Goal: Information Seeking & Learning: Learn about a topic

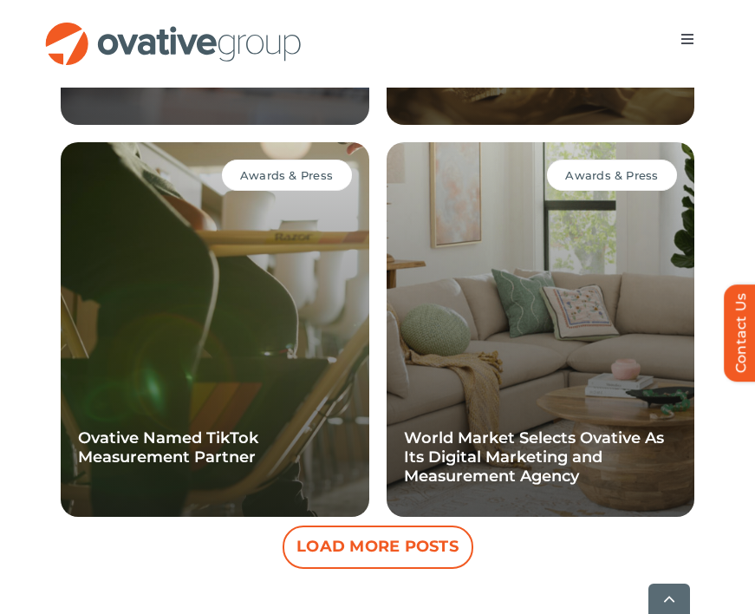
scroll to position [2098, 0]
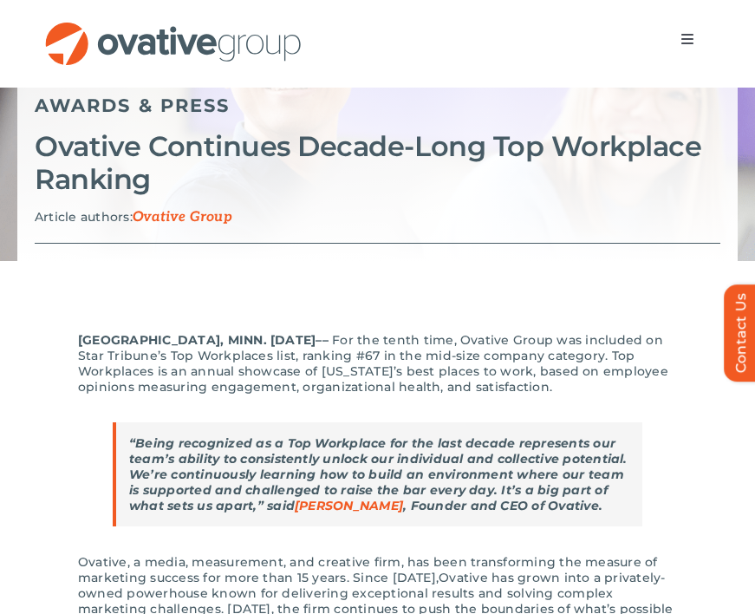
scroll to position [170, 0]
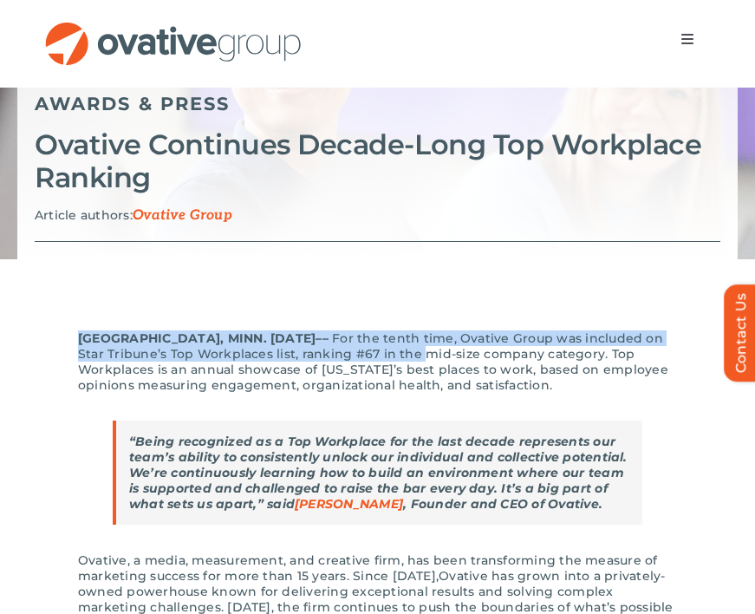
drag, startPoint x: 416, startPoint y: 328, endPoint x: 423, endPoint y: 350, distance: 23.6
click at [423, 350] on span "nth time, Ovative Group was included on Star Tribune’s Top Workplaces list, ran…" at bounding box center [373, 361] width 591 height 62
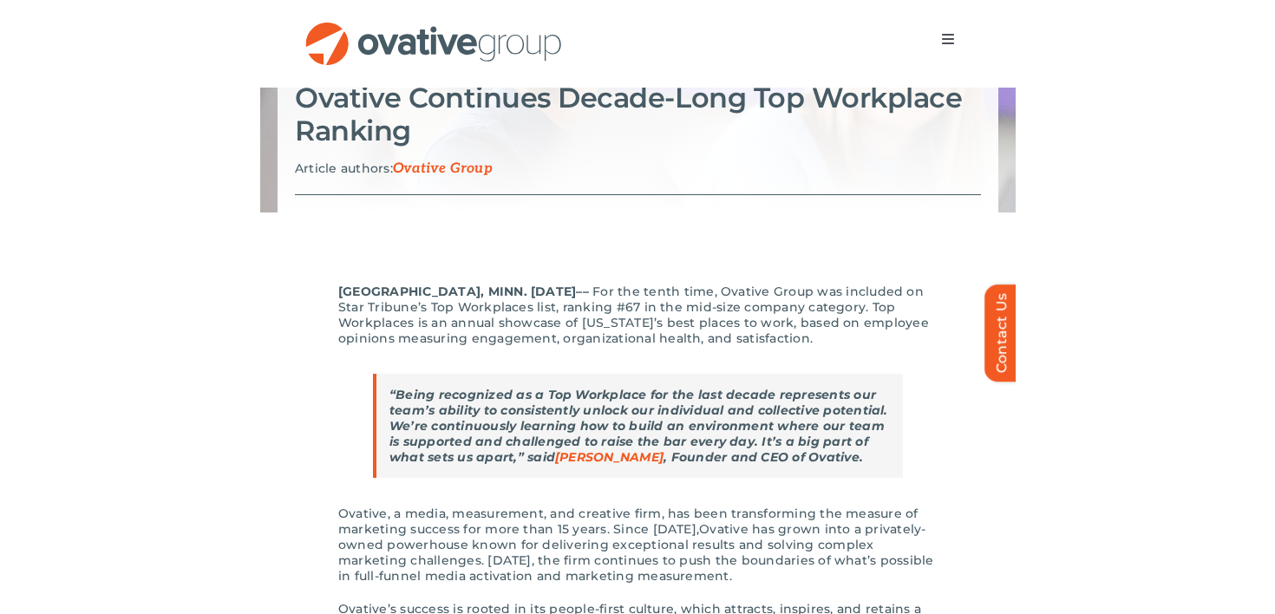
scroll to position [194, 0]
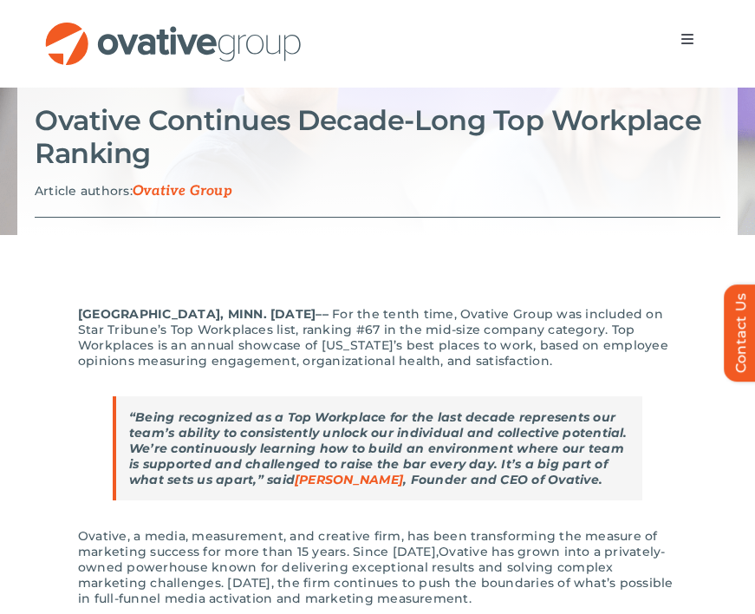
click at [92, 343] on span "nth time, Ovative Group was included on Star Tribune’s Top Workplaces list, ran…" at bounding box center [373, 337] width 591 height 62
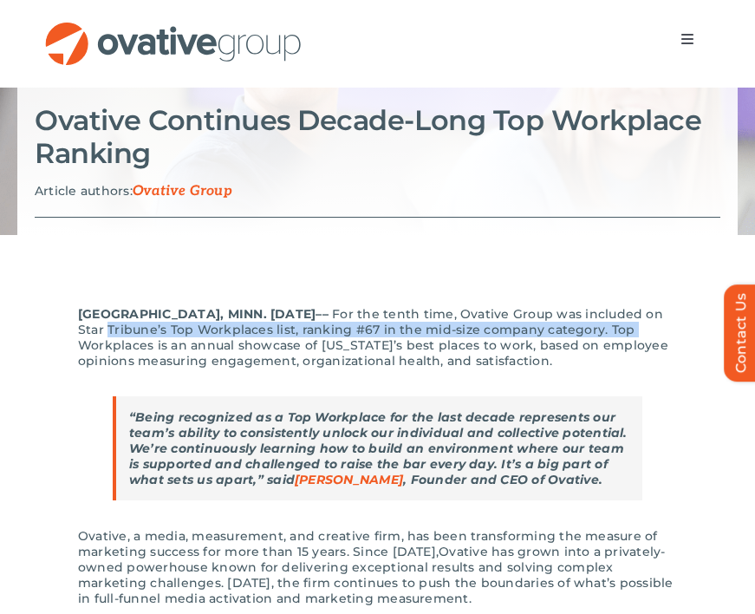
drag, startPoint x: 75, startPoint y: 341, endPoint x: 110, endPoint y: 337, distance: 35.0
click at [110, 337] on p "MINNEAPOLIS, MINN. June 16th, 2025 –– For the te nth time, Ovative Group was in…" at bounding box center [377, 337] width 599 height 62
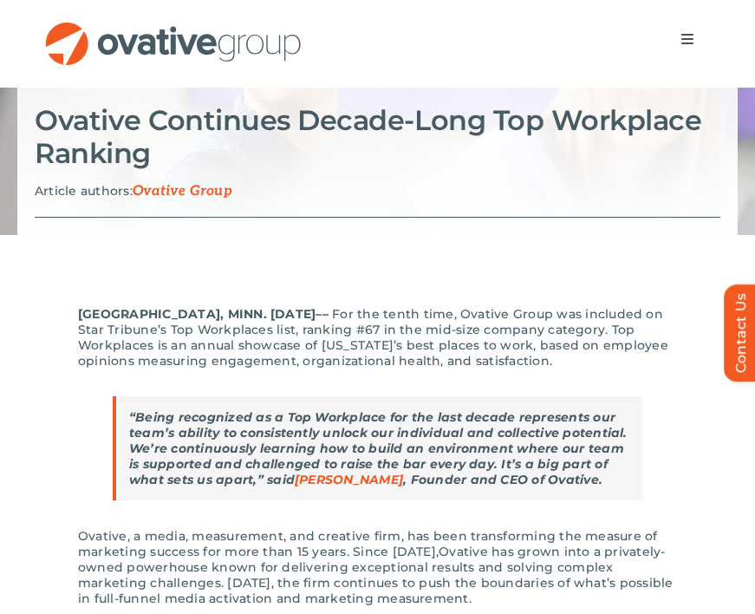
drag, startPoint x: 75, startPoint y: 335, endPoint x: 265, endPoint y: 322, distance: 190.4
copy span "Star Tribune’s Top Workplaces"
click at [356, 349] on span "nth time, Ovative Group was included on Star Tribune’s Top Workplaces list, ran…" at bounding box center [373, 337] width 591 height 62
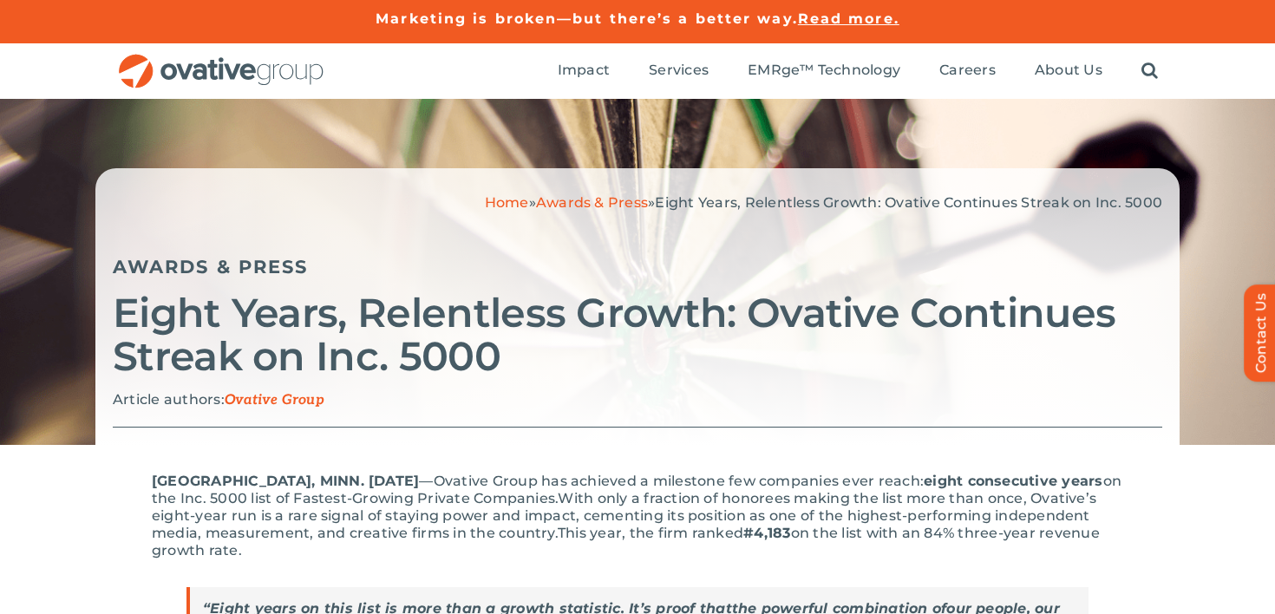
click at [1035, 354] on h2 "Eight Years, Relentless Growth: Ovative Continues Streak on Inc. 5000" at bounding box center [637, 334] width 1049 height 87
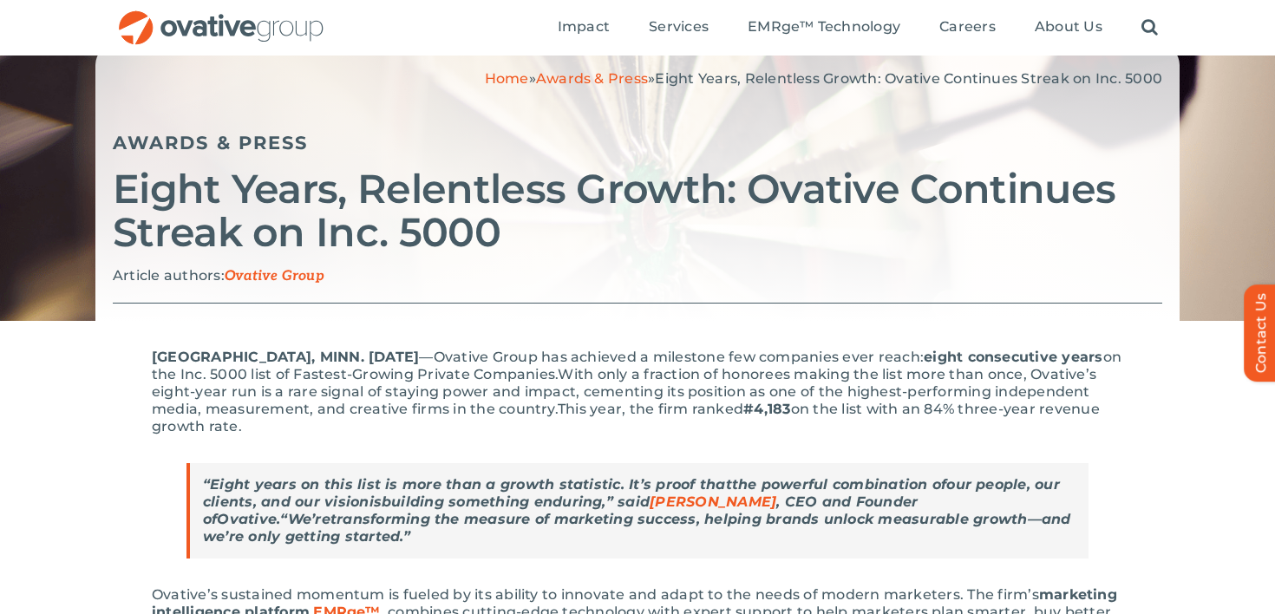
scroll to position [125, 0]
click at [673, 353] on span "—Ovative Group has achieved a milestone few companies ever reach:" at bounding box center [671, 356] width 505 height 16
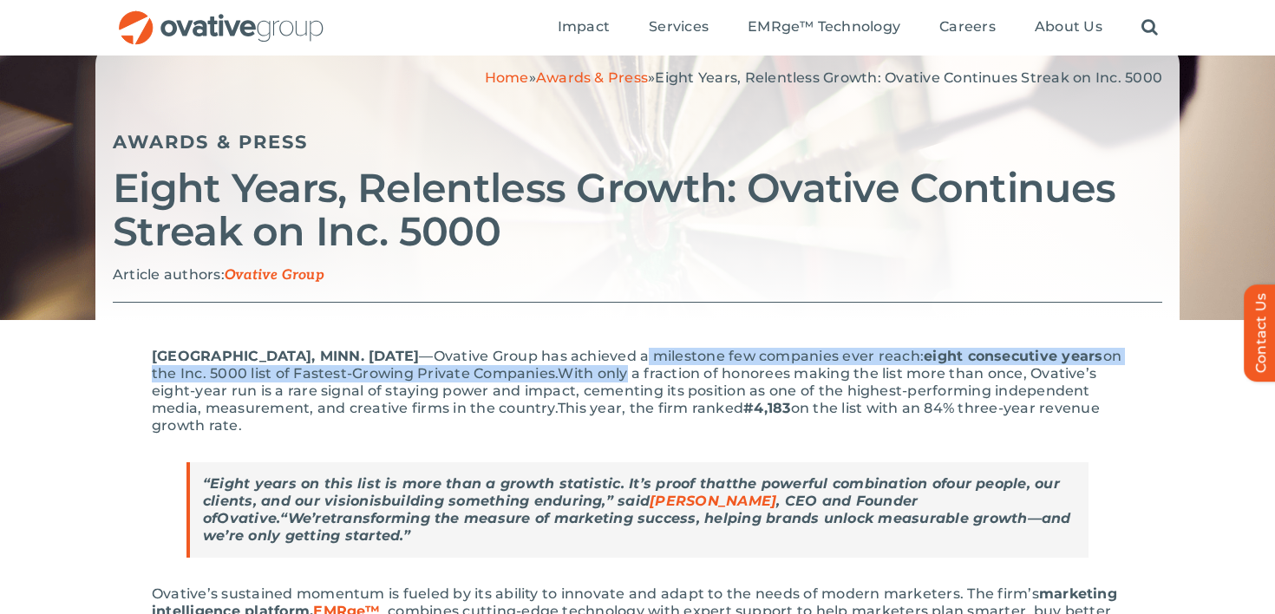
drag, startPoint x: 673, startPoint y: 353, endPoint x: 676, endPoint y: 371, distance: 18.4
click at [676, 371] on p "MINNEAPOLIS, MINN. August 12th, 2025 —Ovative Group has achieved a milestone fe…" at bounding box center [637, 391] width 971 height 87
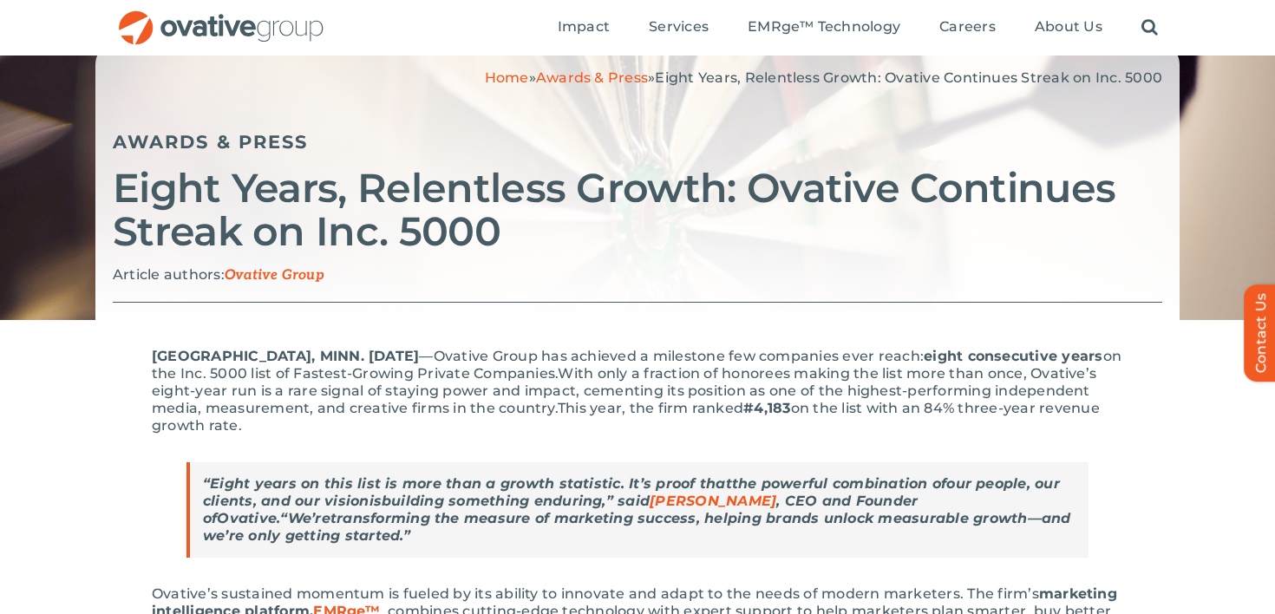
click at [693, 383] on span "With only a fraction of honorees making the list more than once, Ovative’s eigh…" at bounding box center [624, 382] width 944 height 34
click at [951, 356] on span "eight consecutive years" at bounding box center [1014, 356] width 180 height 16
click at [497, 190] on h2 "Eight Years, Relentless Growth: Ovative Continues Streak on Inc. 5000" at bounding box center [637, 210] width 1049 height 87
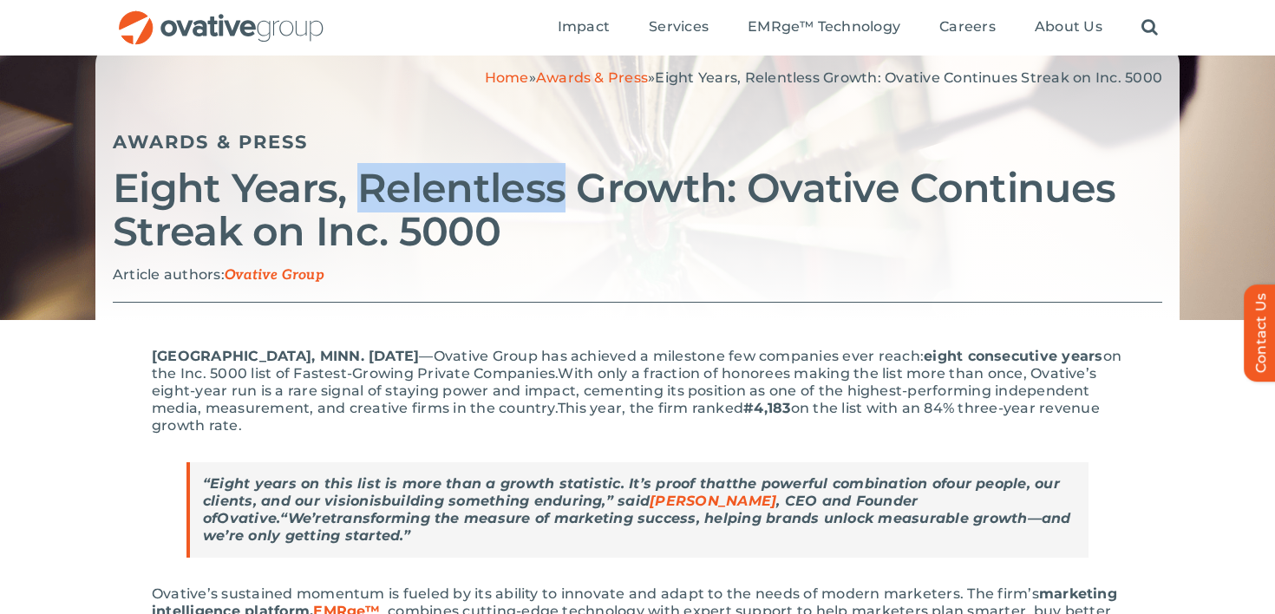
click at [497, 190] on h2 "Eight Years, Relentless Growth: Ovative Continues Streak on Inc. 5000" at bounding box center [637, 210] width 1049 height 87
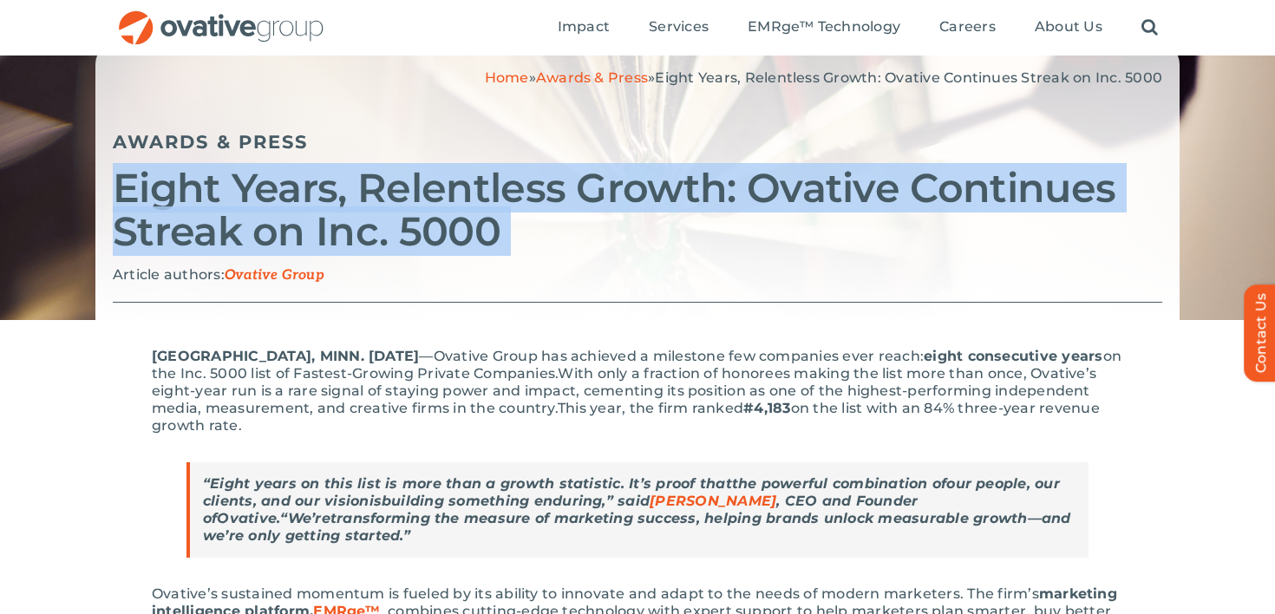
click at [497, 190] on h2 "Eight Years, Relentless Growth: Ovative Continues Streak on Inc. 5000" at bounding box center [637, 210] width 1049 height 87
copy h2 "Eight Years, Relentless Growth: Ovative Continues Streak on Inc. 5000"
click at [855, 292] on div "Article authors: Ovative Group" at bounding box center [637, 284] width 1049 height 36
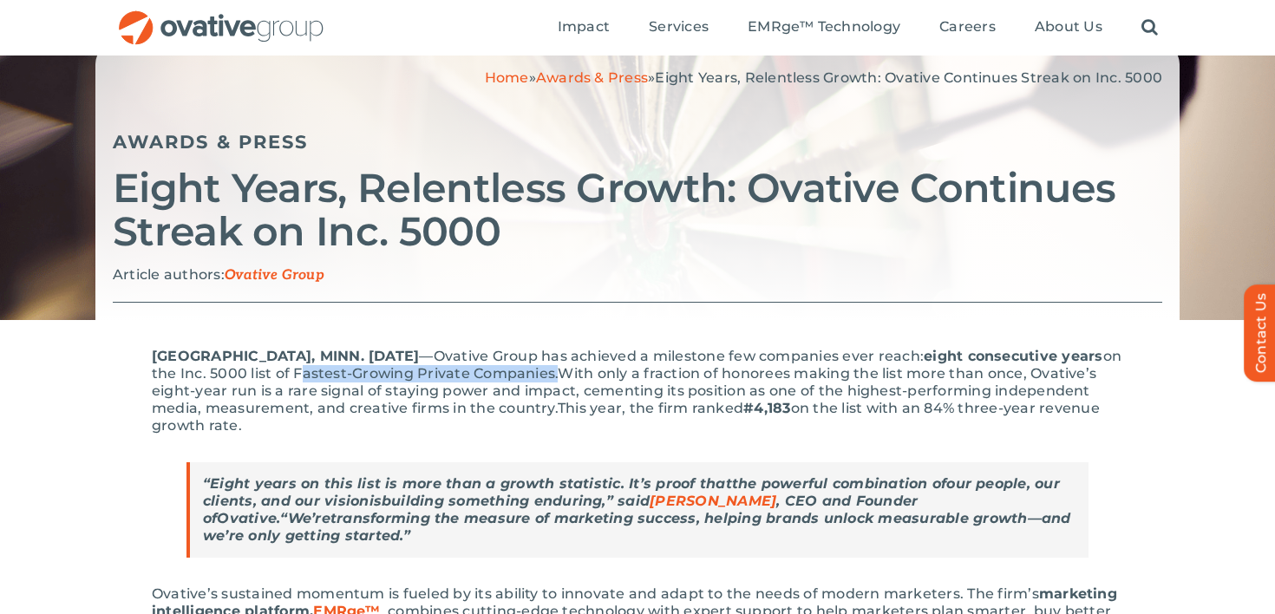
drag, startPoint x: 361, startPoint y: 375, endPoint x: 618, endPoint y: 372, distance: 256.7
click at [618, 372] on span "on the Inc. 5000 list of Fastest-Growing Private Companies." at bounding box center [637, 365] width 970 height 34
copy span "Fastest-Growing Private Companies"
click at [684, 382] on span "With only a fraction of honorees making the list more than once, Ovative’s eigh…" at bounding box center [624, 382] width 944 height 34
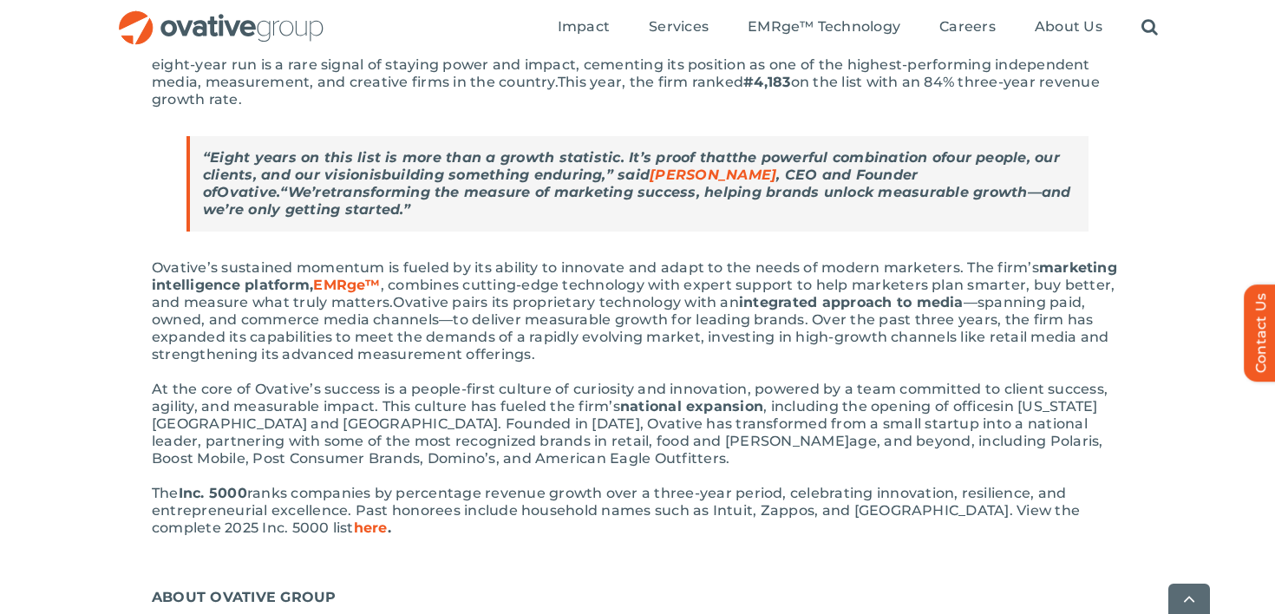
scroll to position [459, 0]
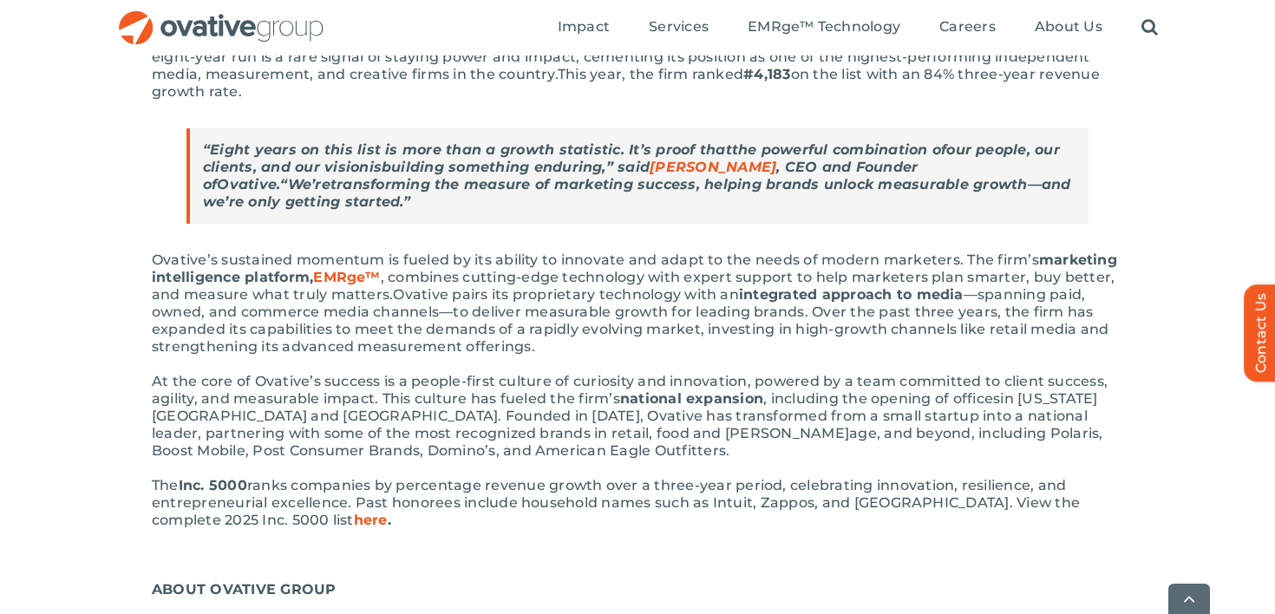
click at [811, 280] on span ", combines cutting-edge technology with expert support to help marketers plan s…" at bounding box center [633, 286] width 963 height 34
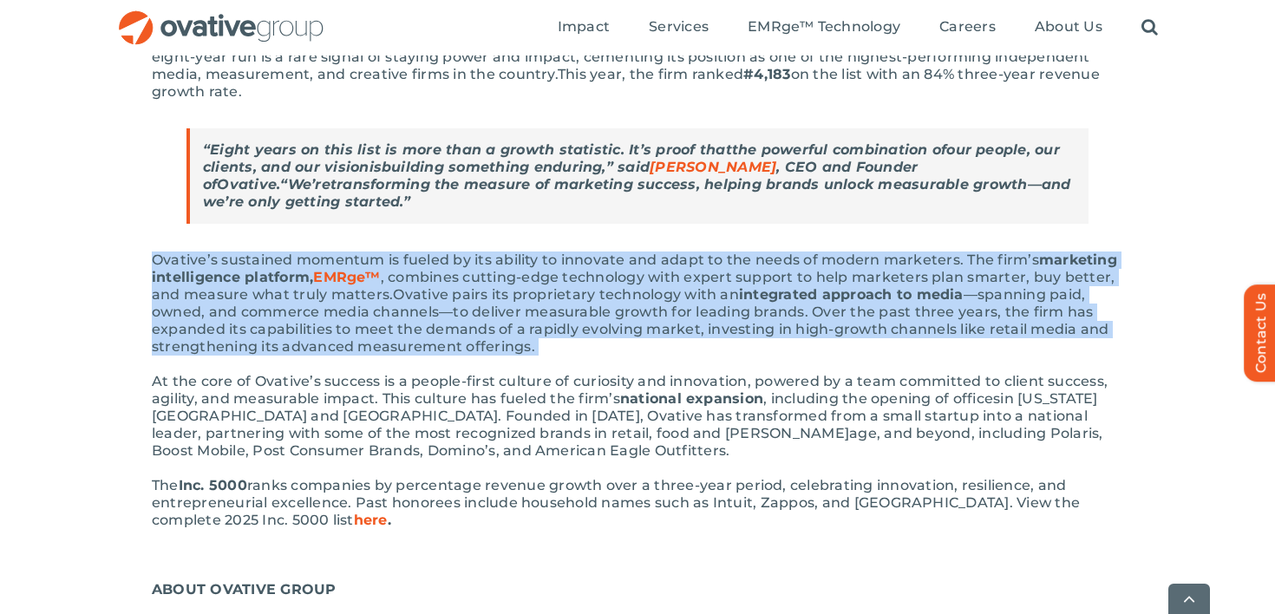
click at [851, 314] on span "Over the past three years, the firm has expanded its capabilities to meet the d…" at bounding box center [630, 329] width 957 height 51
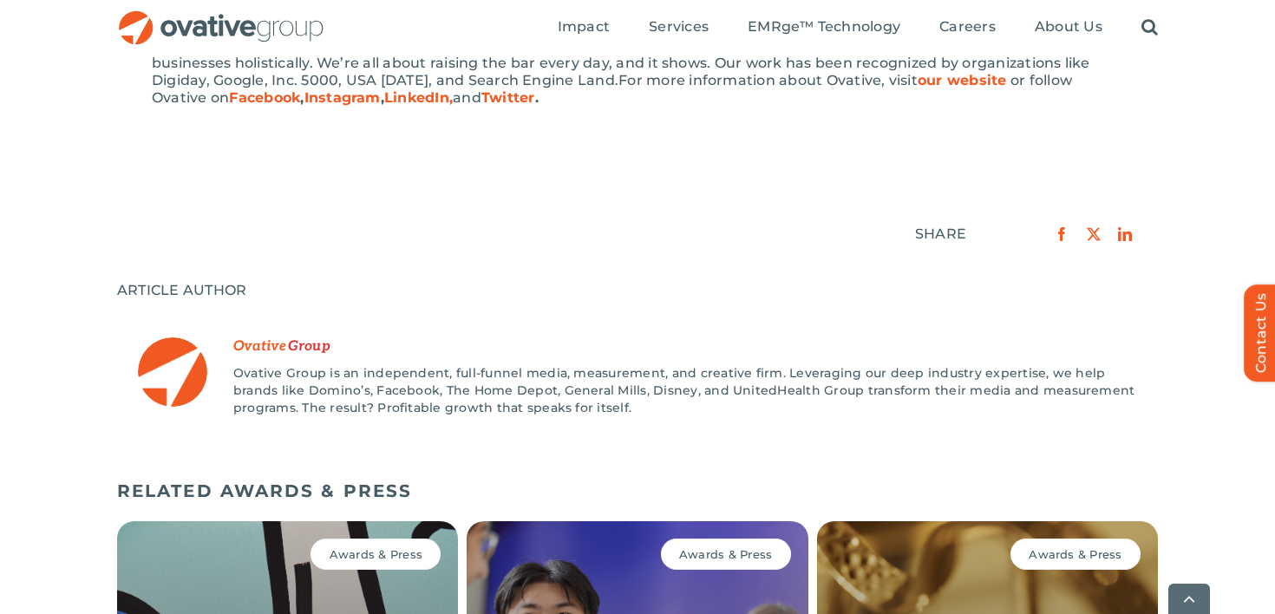
scroll to position [1144, 0]
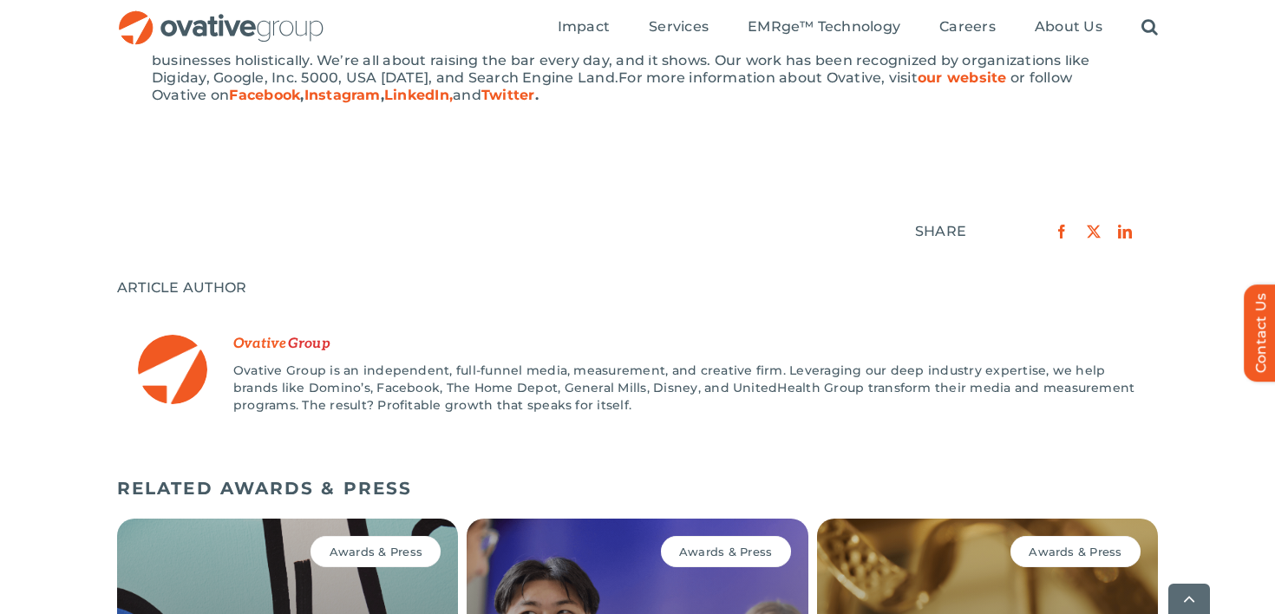
click at [855, 395] on p "Ovative Group is an independent, full-funnel media, measurement, and creative f…" at bounding box center [685, 388] width 904 height 52
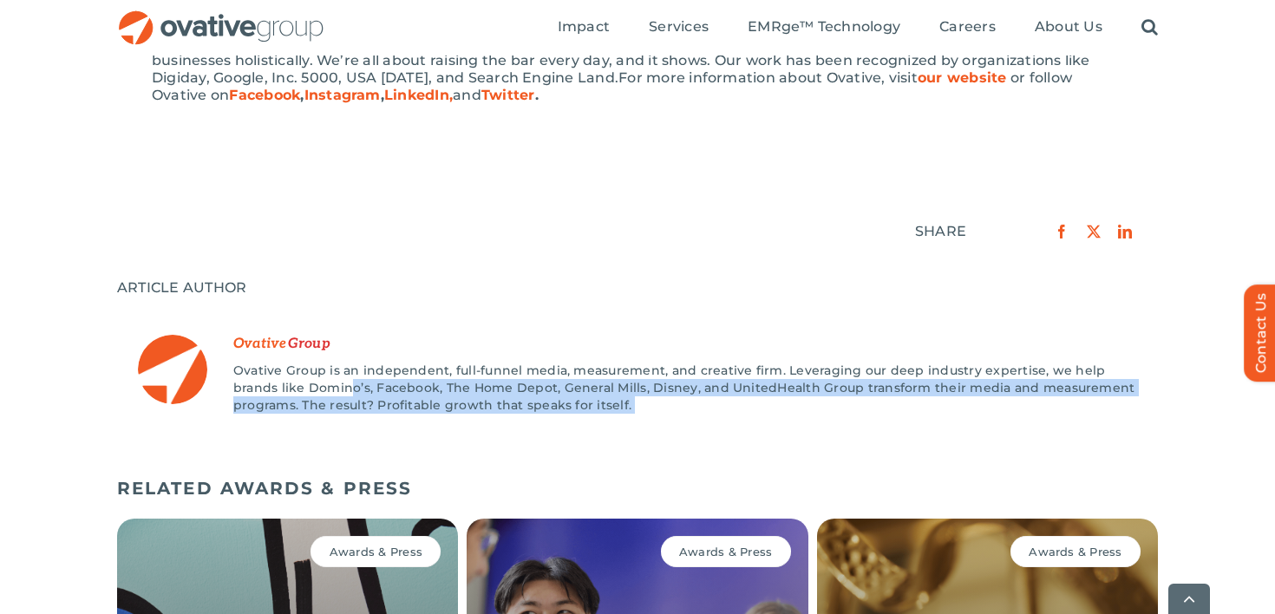
click at [872, 416] on div "Ovative Group Ovative Group is an independent, full-funnel media, measurement, …" at bounding box center [685, 383] width 904 height 96
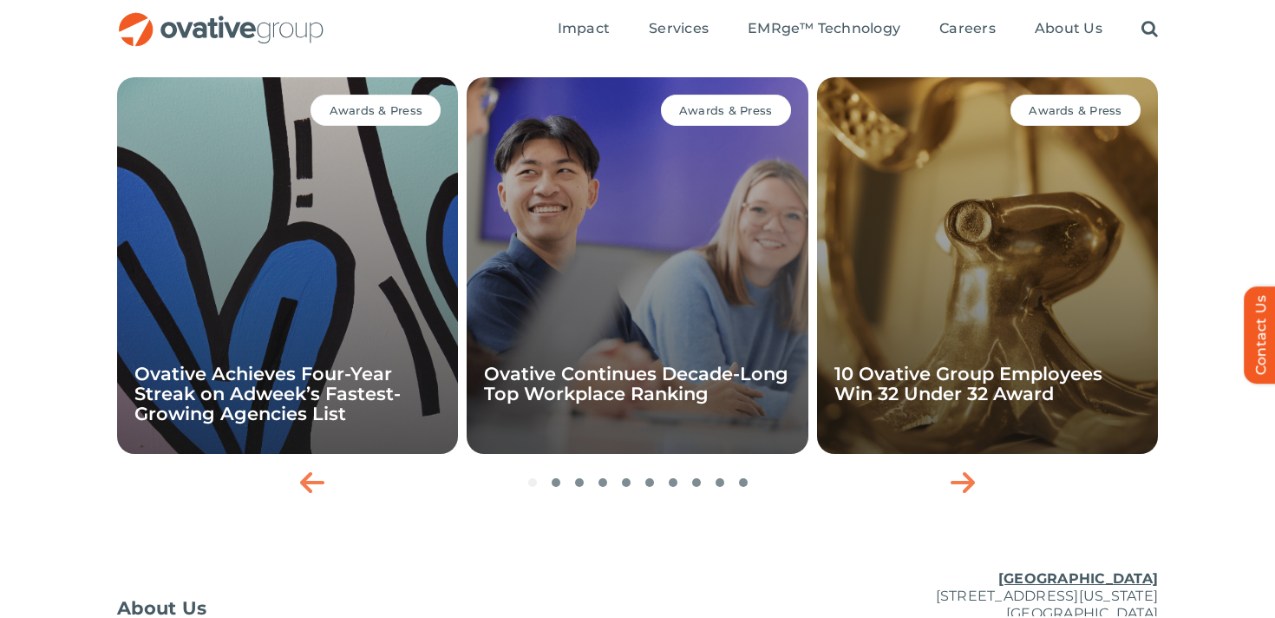
scroll to position [1573, 0]
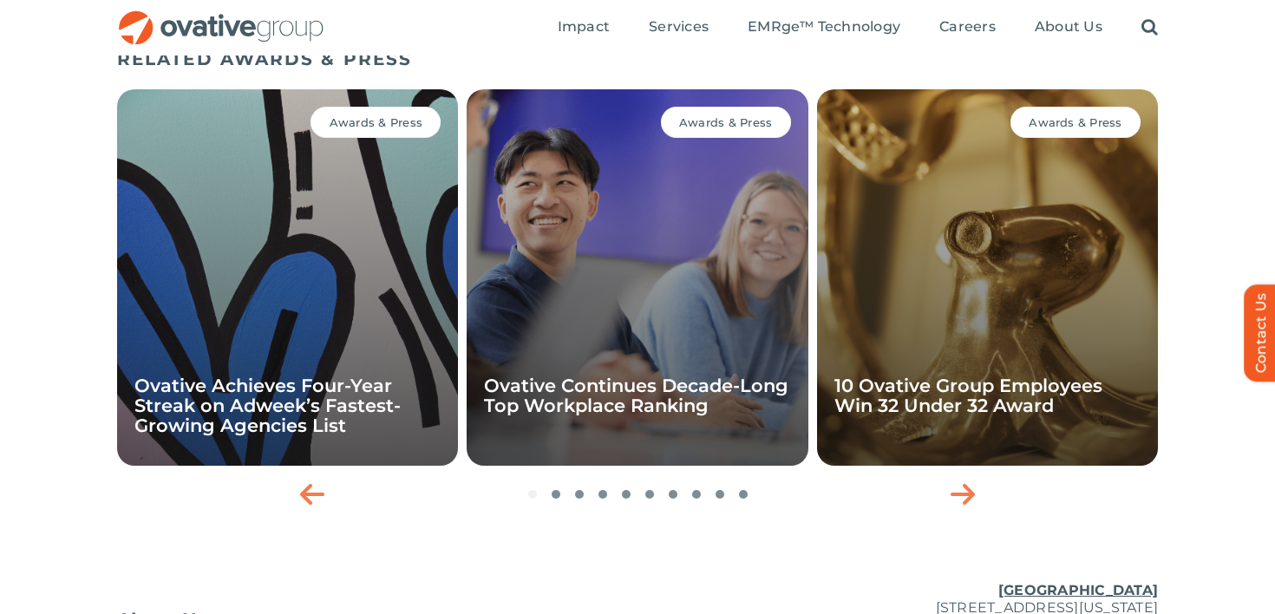
click at [969, 497] on icon "Next slide" at bounding box center [963, 494] width 24 height 28
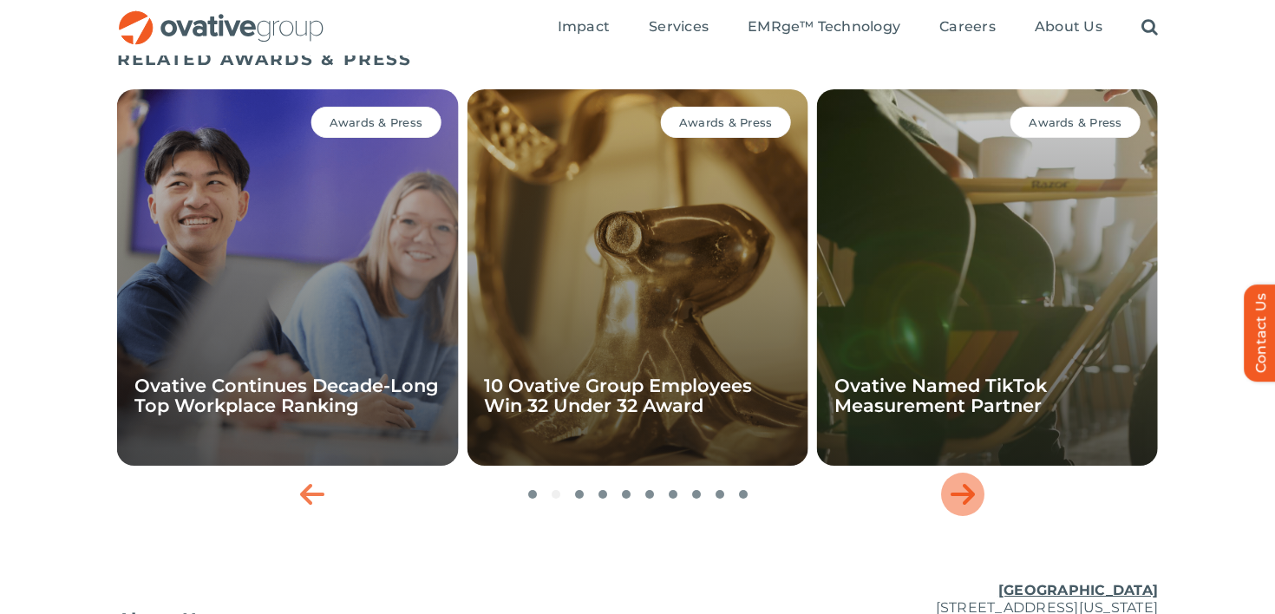
click at [969, 497] on icon "Next slide" at bounding box center [963, 494] width 24 height 28
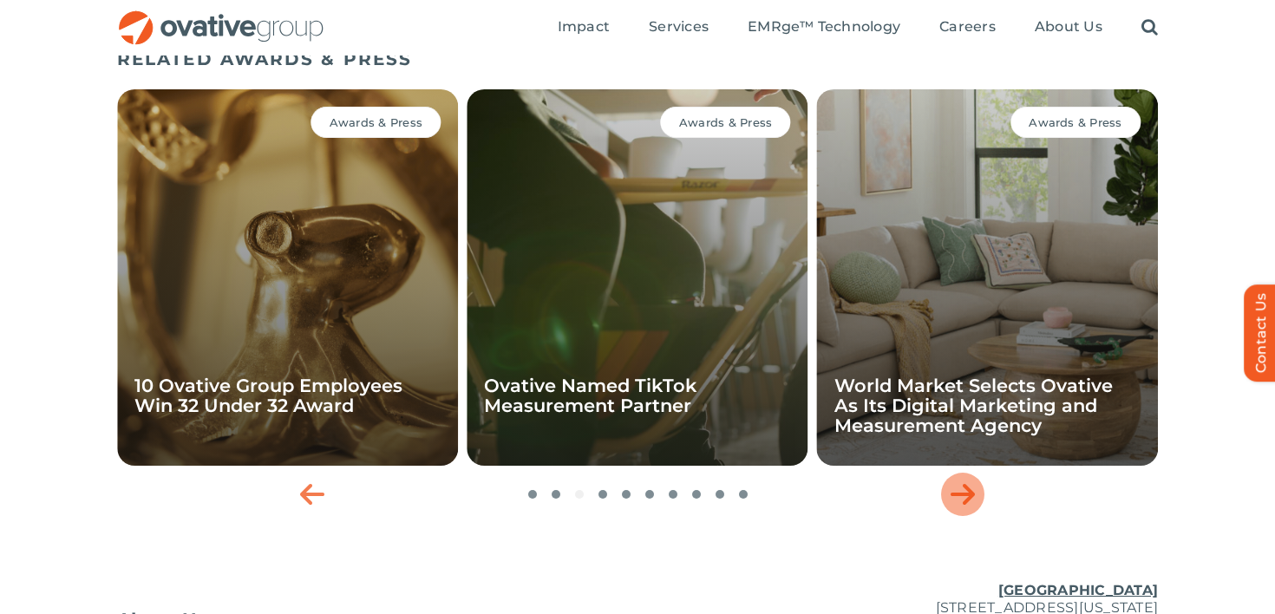
click at [969, 497] on icon "Next slide" at bounding box center [963, 494] width 24 height 28
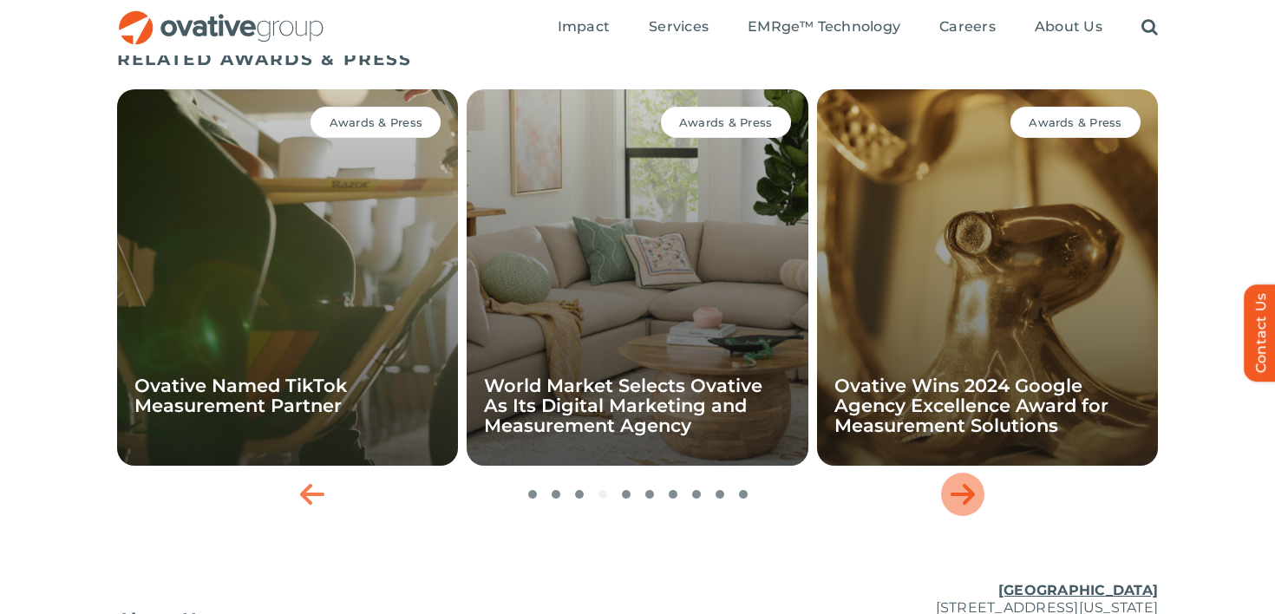
click at [969, 497] on icon "Next slide" at bounding box center [963, 494] width 24 height 28
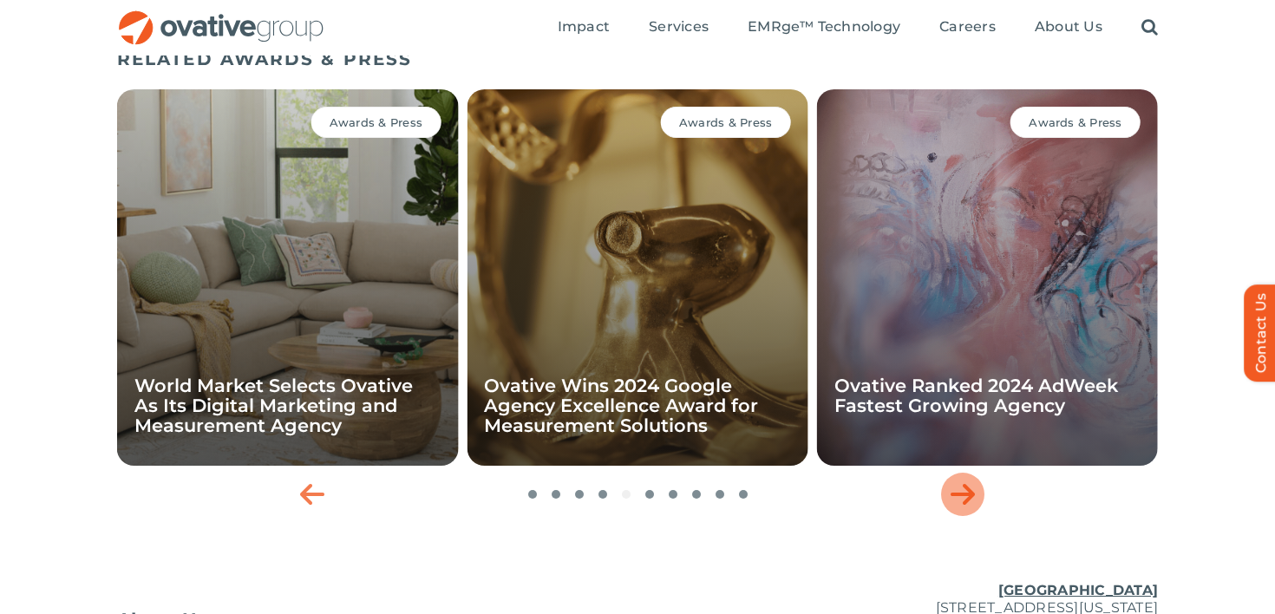
click at [969, 497] on icon "Next slide" at bounding box center [963, 494] width 24 height 28
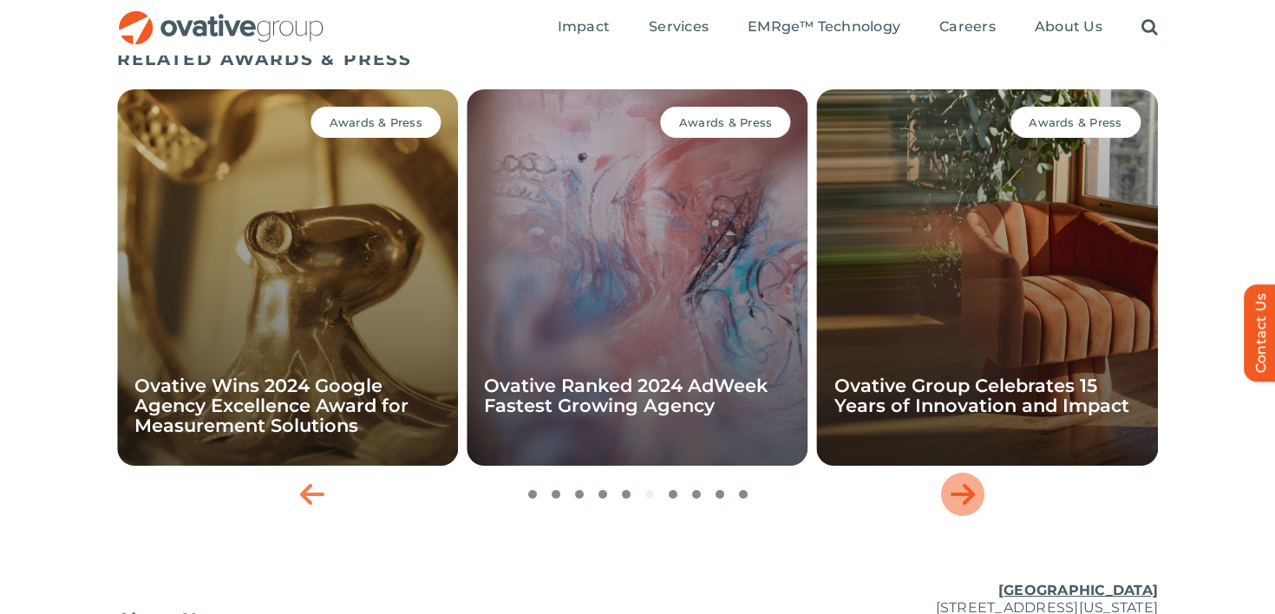
click at [969, 497] on icon "Next slide" at bounding box center [963, 494] width 24 height 28
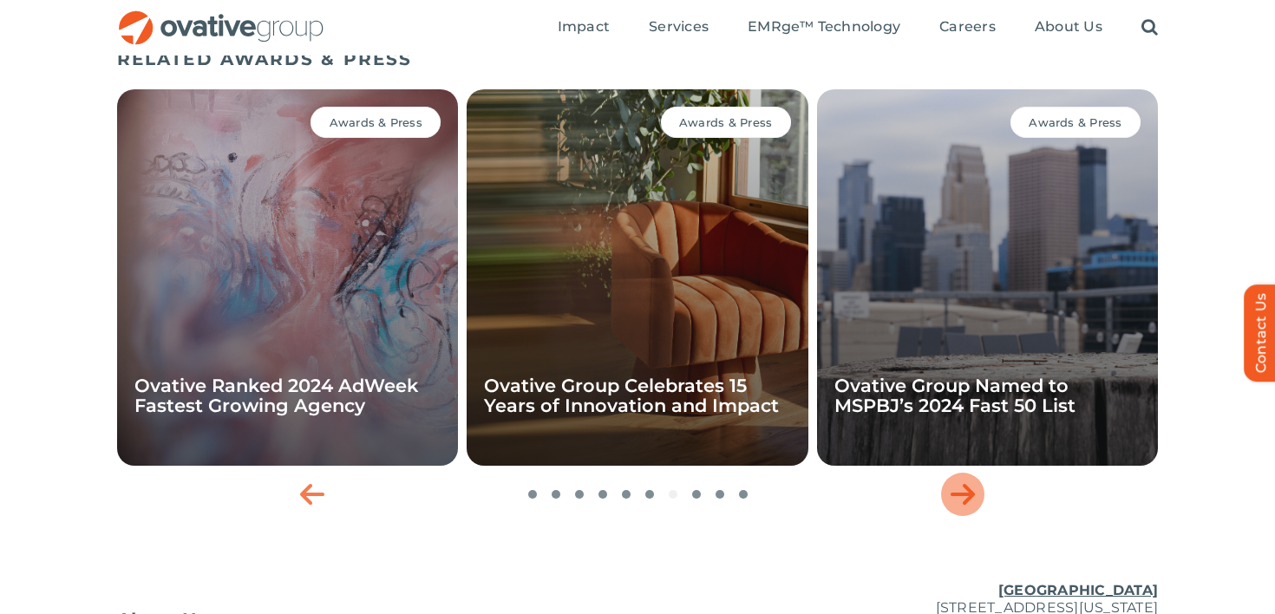
click at [969, 497] on icon "Next slide" at bounding box center [963, 494] width 24 height 28
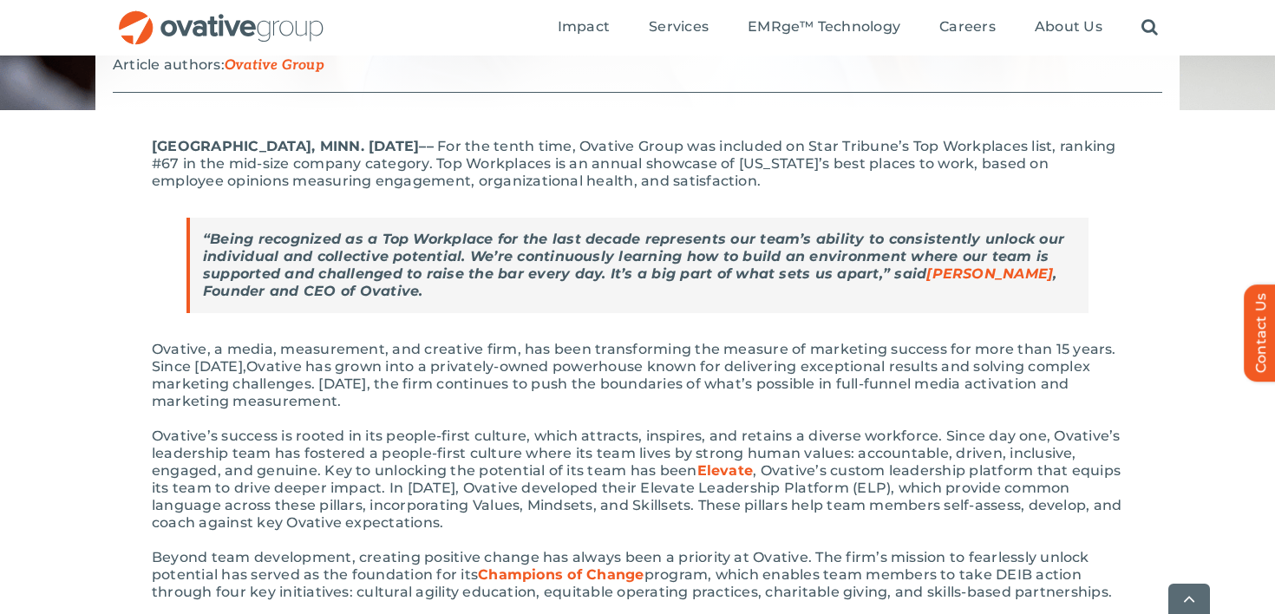
scroll to position [349, 0]
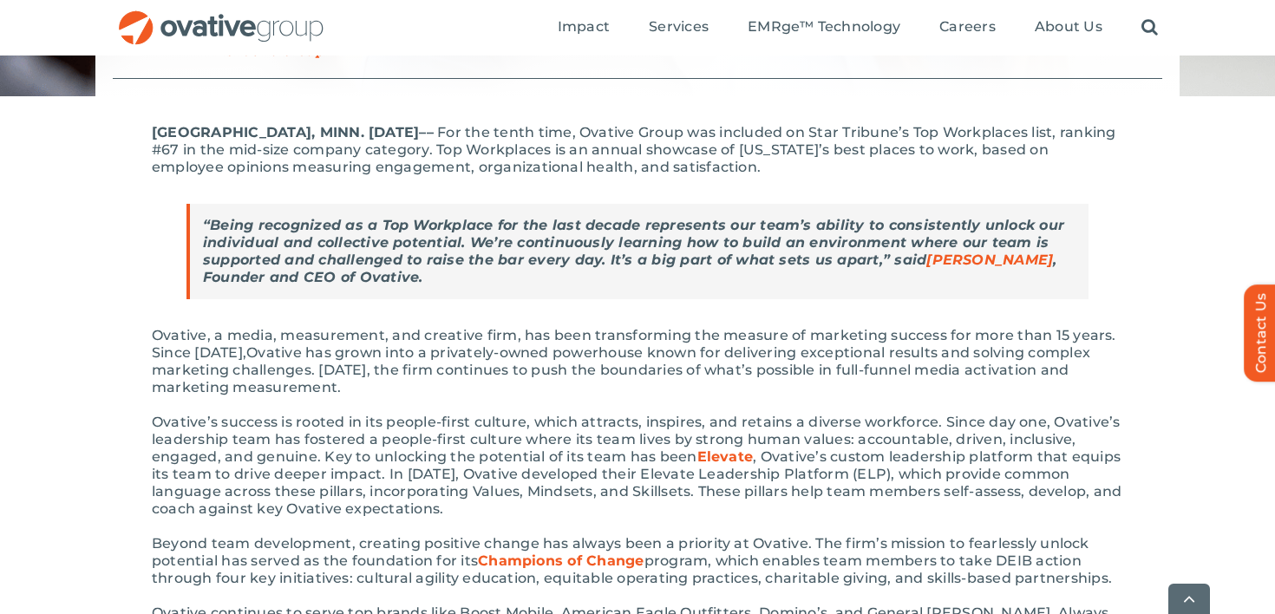
click at [368, 222] on strong "“Being recognized as a Top Workplace for the last decade represents our team’s …" at bounding box center [633, 251] width 861 height 69
click at [977, 232] on strong "“Being recognized as a Top Workplace for the last decade represents our team’s …" at bounding box center [633, 251] width 861 height 69
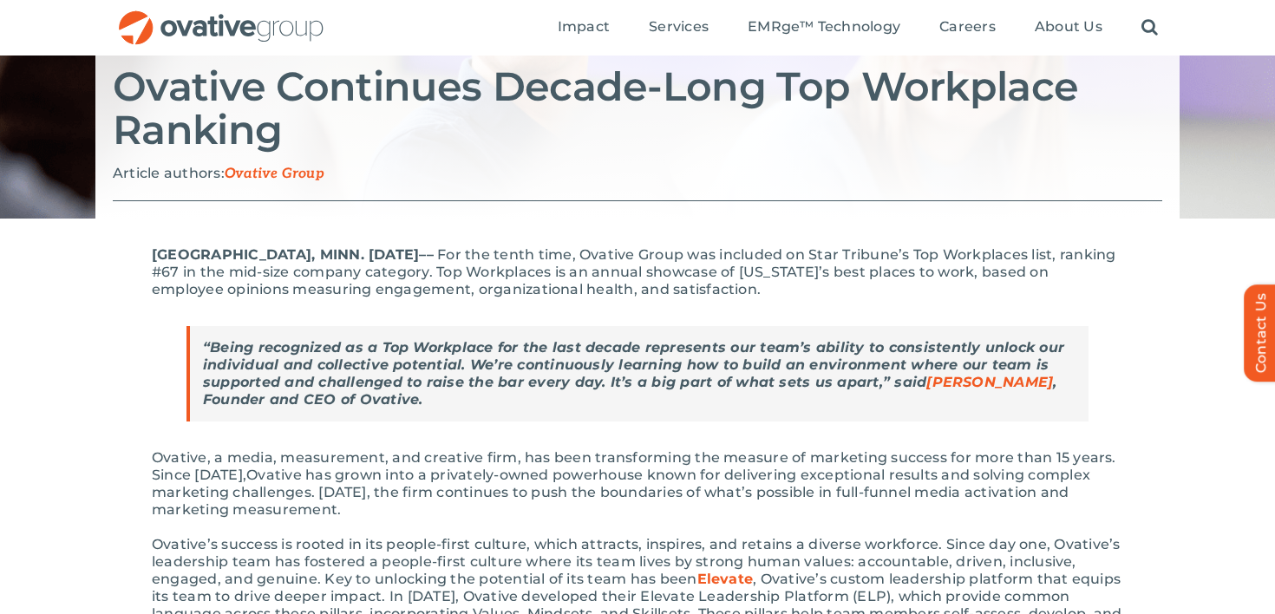
scroll to position [223, 0]
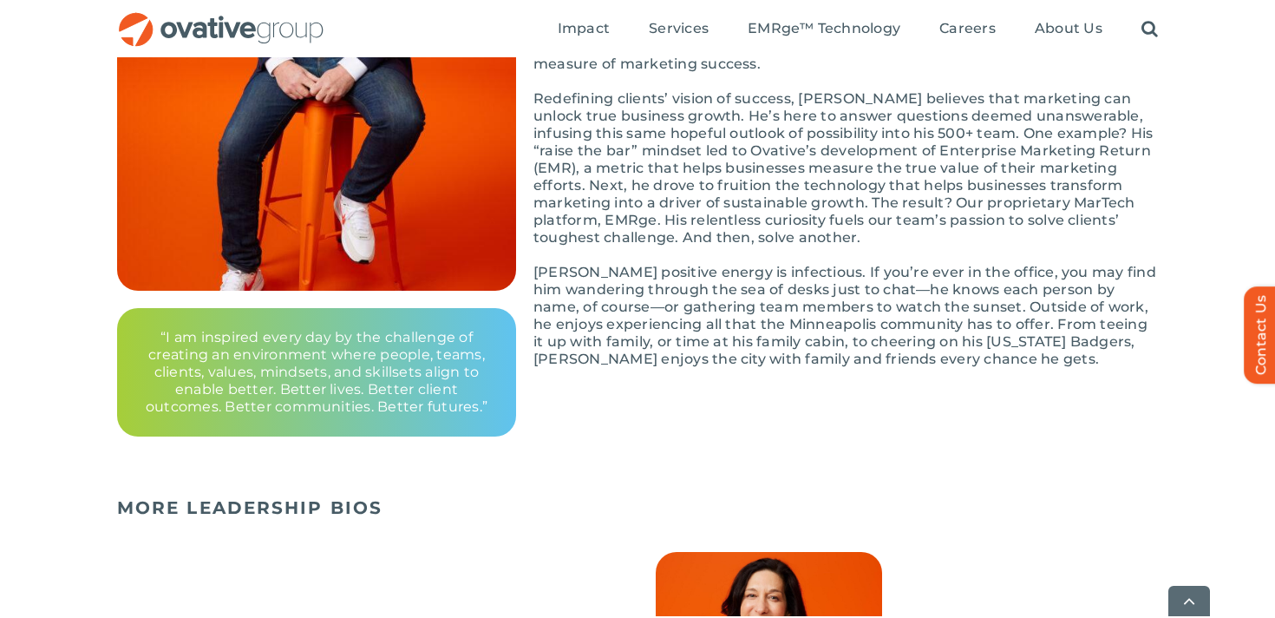
scroll to position [380, 0]
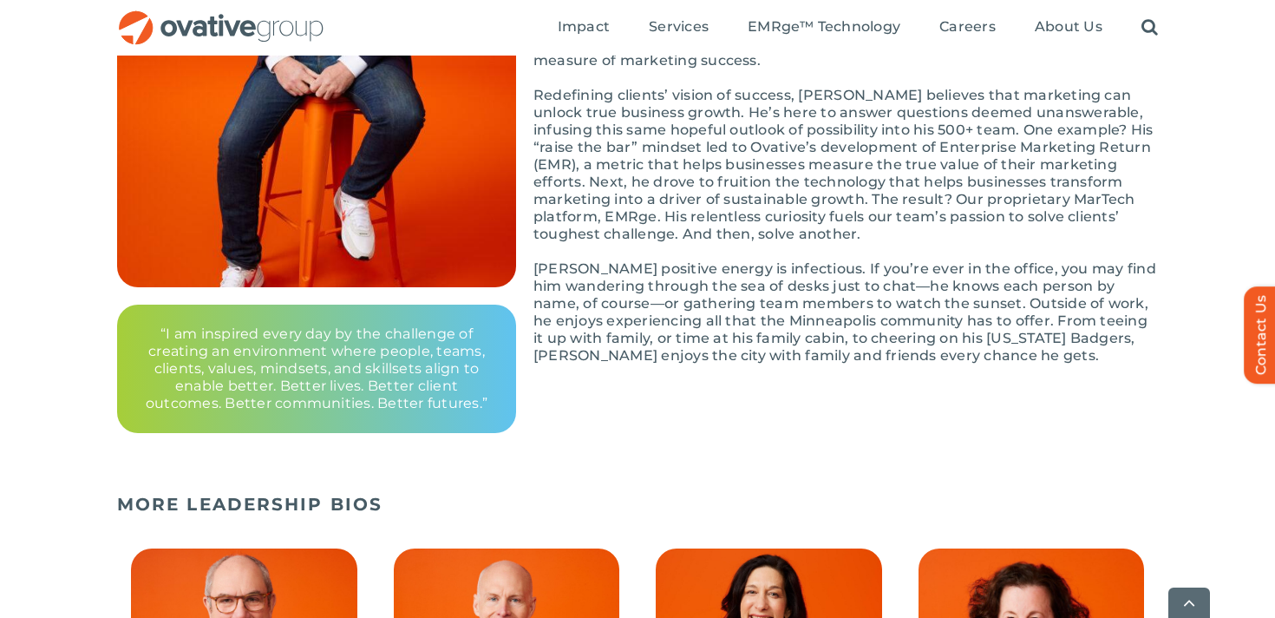
click at [849, 337] on p "Dale’s positive energy is infectious. If you’re ever in the office, you may fin…" at bounding box center [845, 312] width 624 height 104
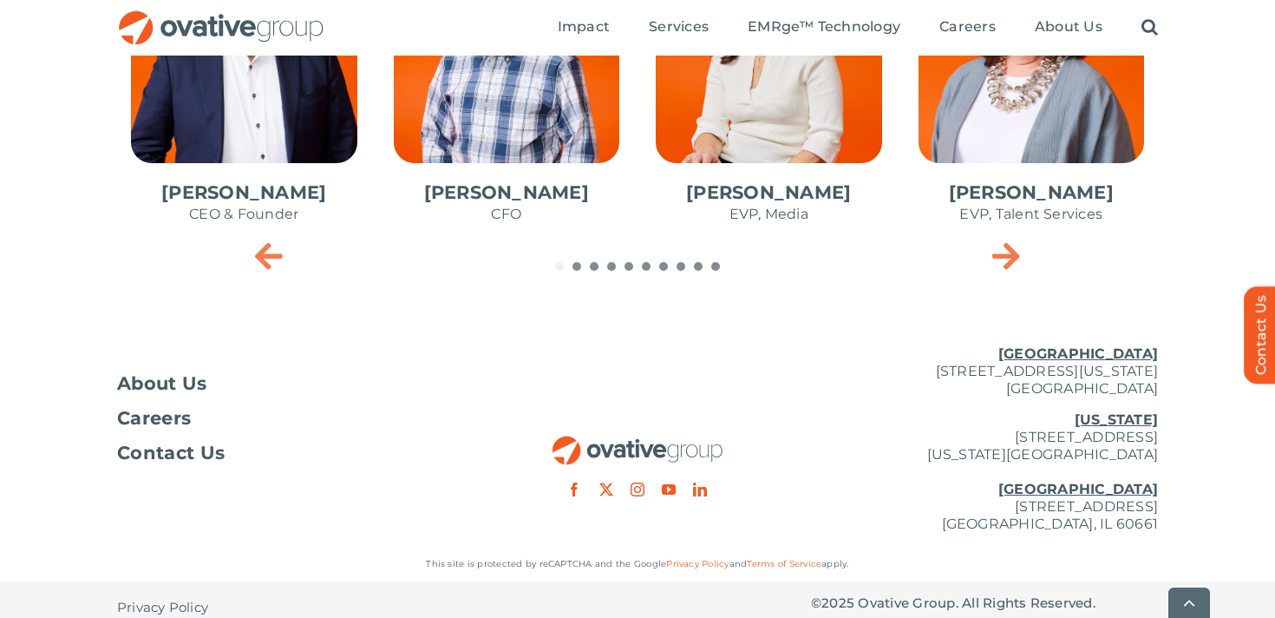
scroll to position [1015, 0]
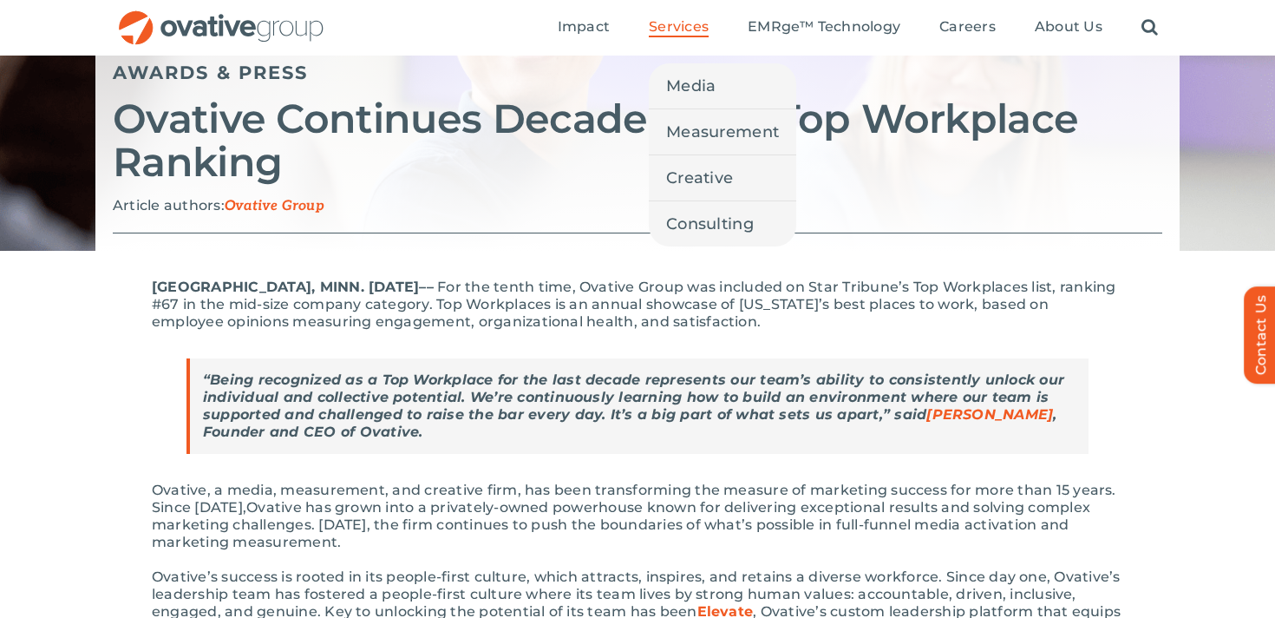
click at [679, 29] on span "Services" at bounding box center [679, 26] width 60 height 17
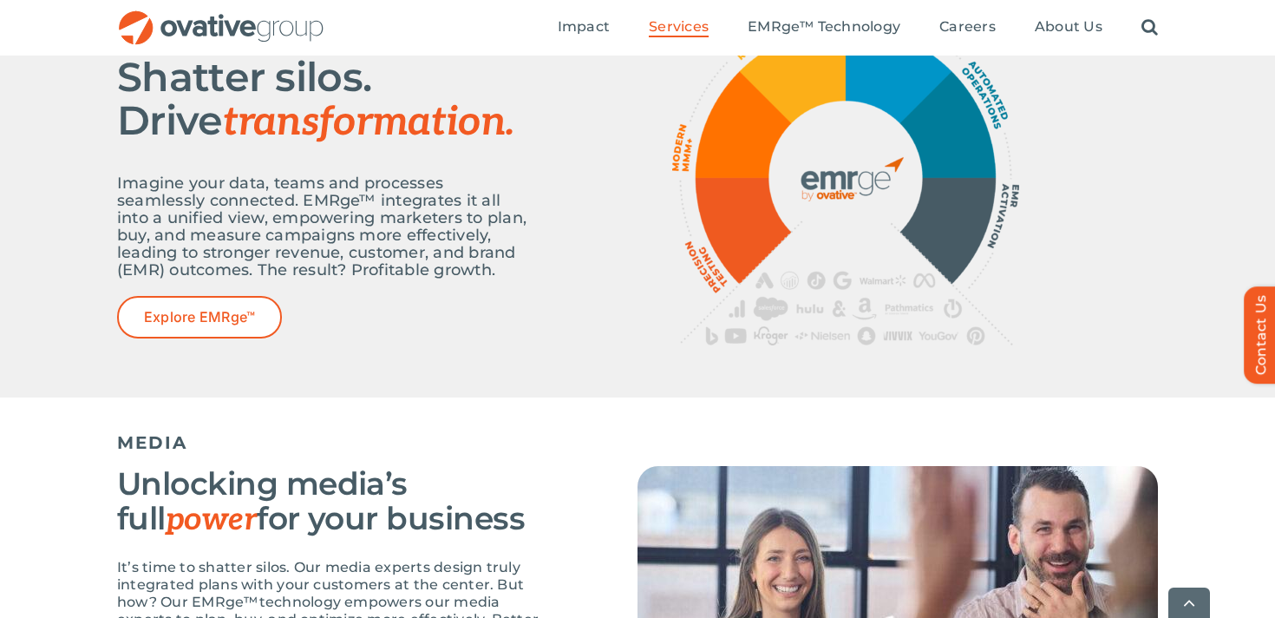
scroll to position [752, 0]
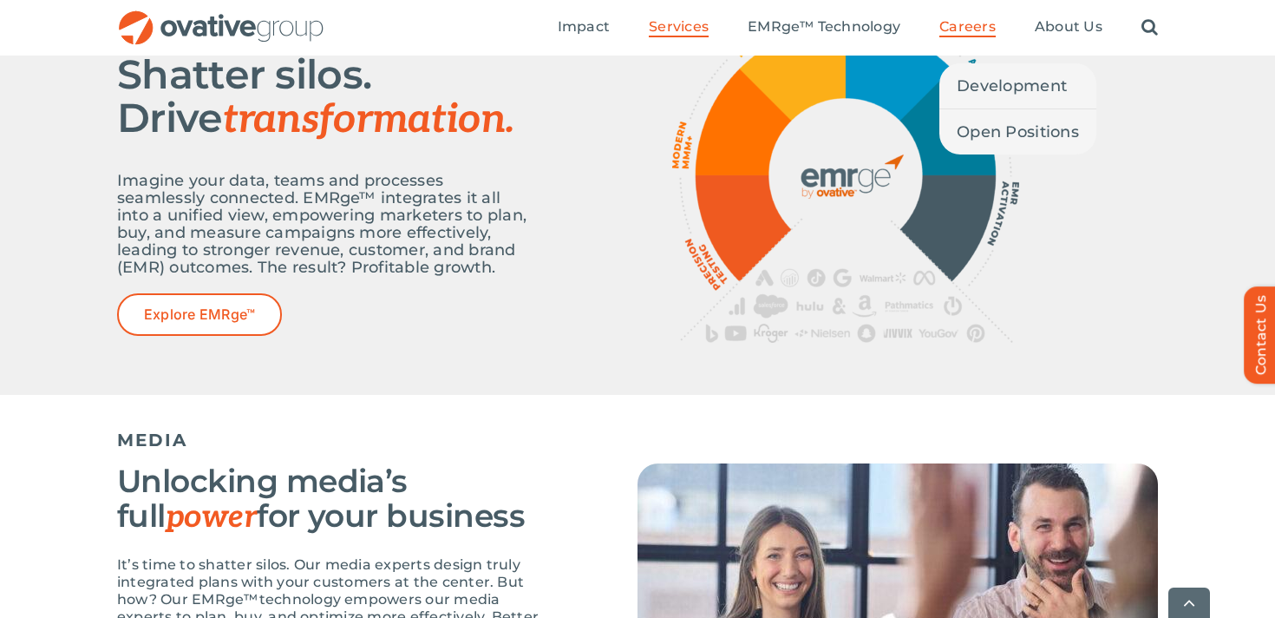
click at [994, 25] on span "Careers" at bounding box center [967, 26] width 56 height 17
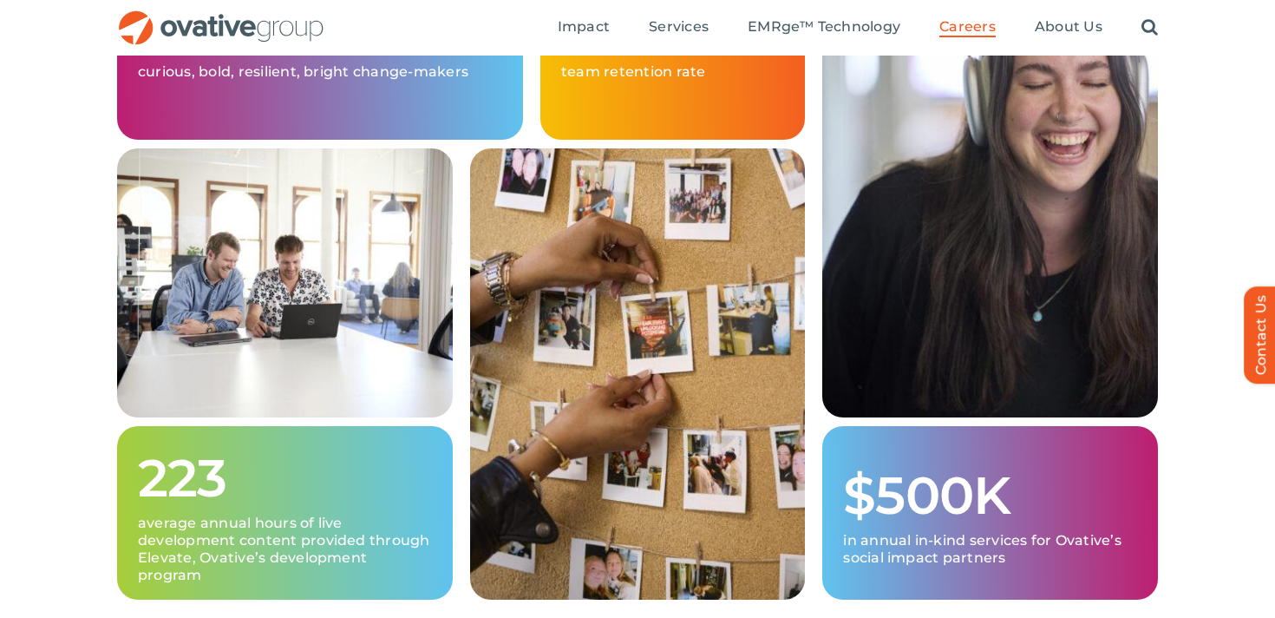
scroll to position [708, 0]
